Goal: Task Accomplishment & Management: Manage account settings

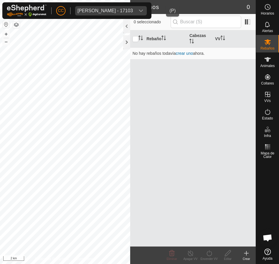
click at [118, 11] on div "[PERSON_NAME] - 17103" at bounding box center [104, 10] width 55 height 5
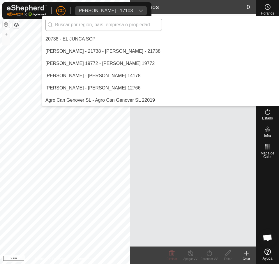
scroll to position [2334, 0]
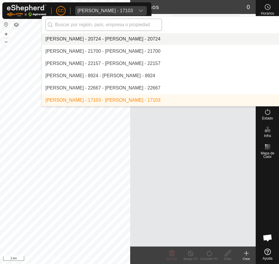
click at [91, 26] on input "text" at bounding box center [103, 25] width 116 height 12
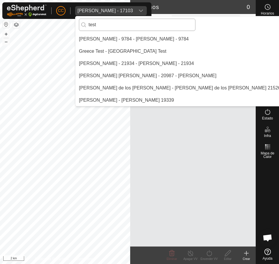
scroll to position [0, 0]
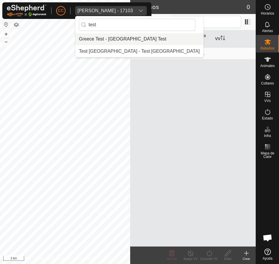
type input "test"
click at [119, 37] on li "Greece Test - [GEOGRAPHIC_DATA] Test" at bounding box center [139, 39] width 128 height 12
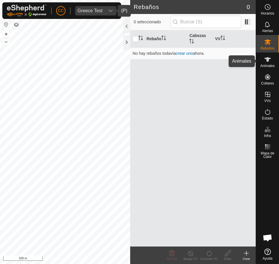
click at [272, 61] on es-animals-svg-icon at bounding box center [267, 59] width 10 height 9
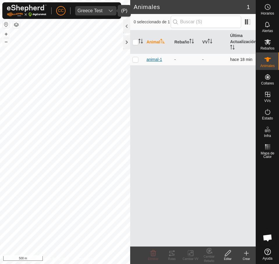
click at [154, 59] on span "animal-1" at bounding box center [154, 59] width 16 height 6
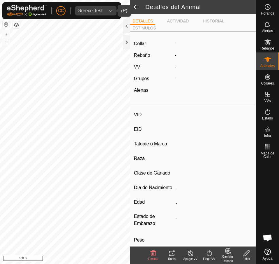
type input "animal-1"
type input "-"
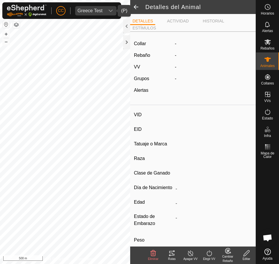
type input "0 kg"
type input "-"
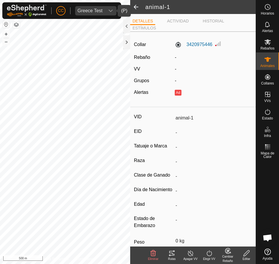
click at [171, 253] on icon at bounding box center [171, 252] width 7 height 7
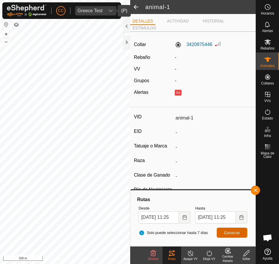
click at [242, 237] on button "Generar" at bounding box center [231, 232] width 31 height 10
